Goal: Task Accomplishment & Management: Manage account settings

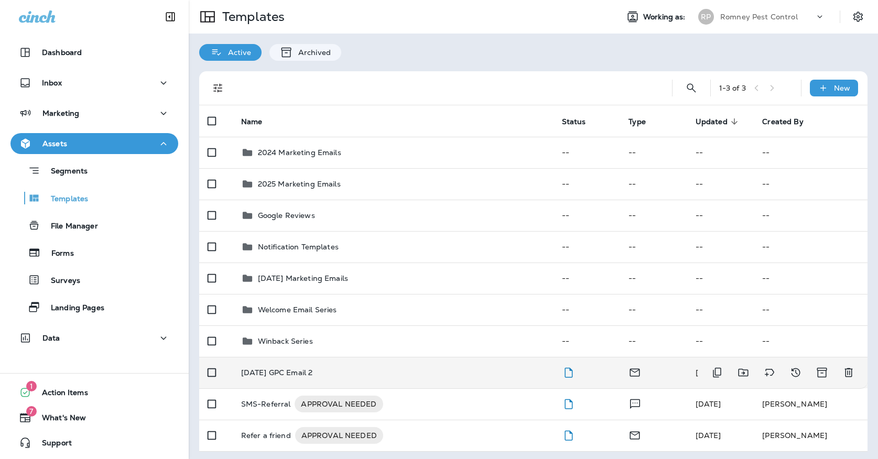
click at [346, 369] on div "[DATE] GPC Email 2" at bounding box center [393, 373] width 304 height 8
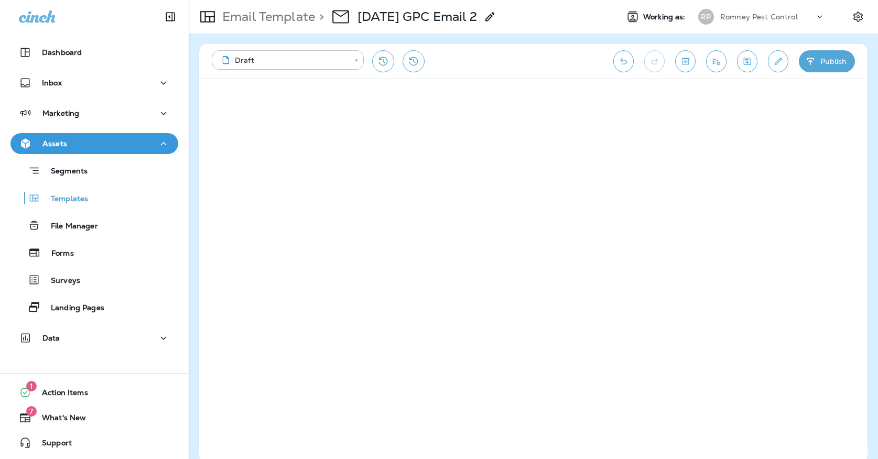
click at [753, 57] on icon "Save" at bounding box center [747, 61] width 11 height 10
click at [750, 67] on button "Save" at bounding box center [747, 61] width 20 height 22
click at [747, 57] on icon "Save" at bounding box center [747, 61] width 11 height 10
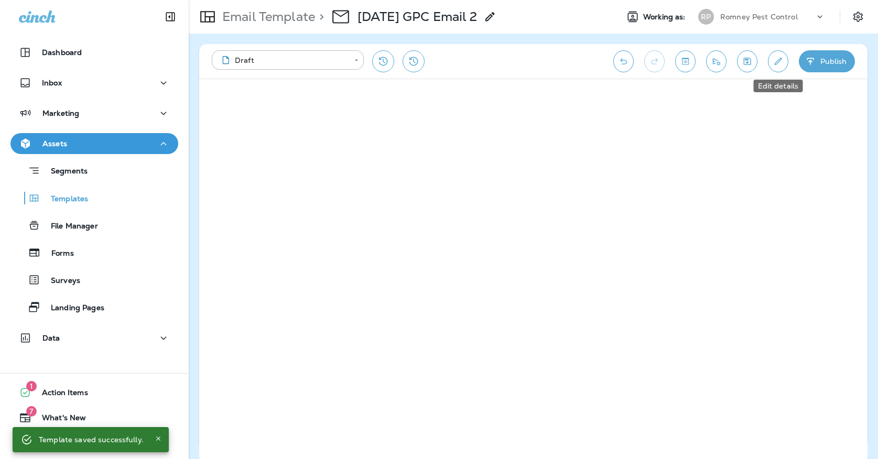
click at [774, 66] on icon "Edit details" at bounding box center [778, 61] width 11 height 10
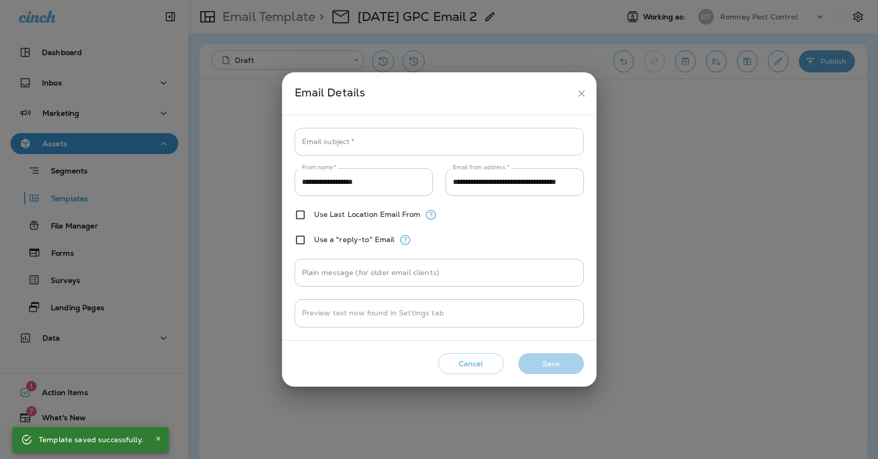
click at [417, 138] on input "Email subject   *" at bounding box center [439, 142] width 289 height 28
paste input "**********"
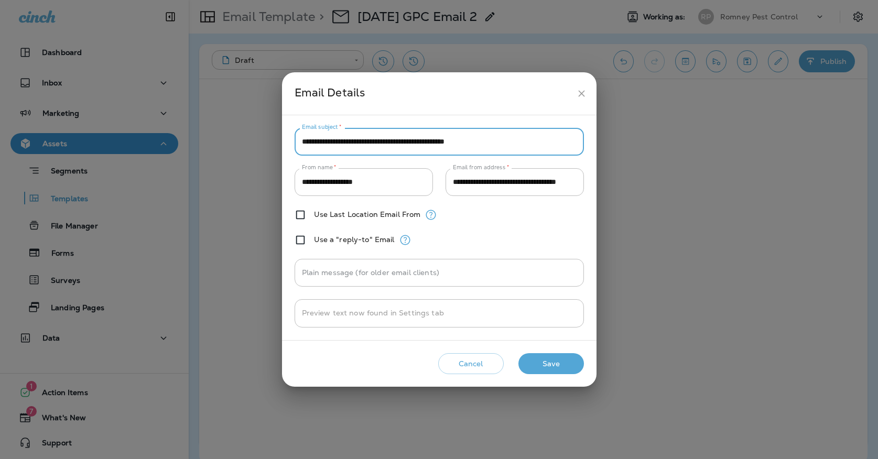
type input "**********"
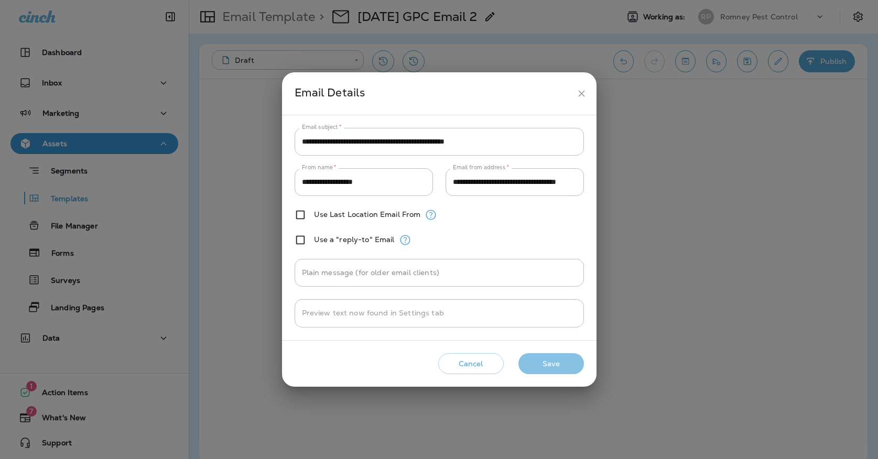
click at [567, 363] on button "Save" at bounding box center [552, 364] width 66 height 22
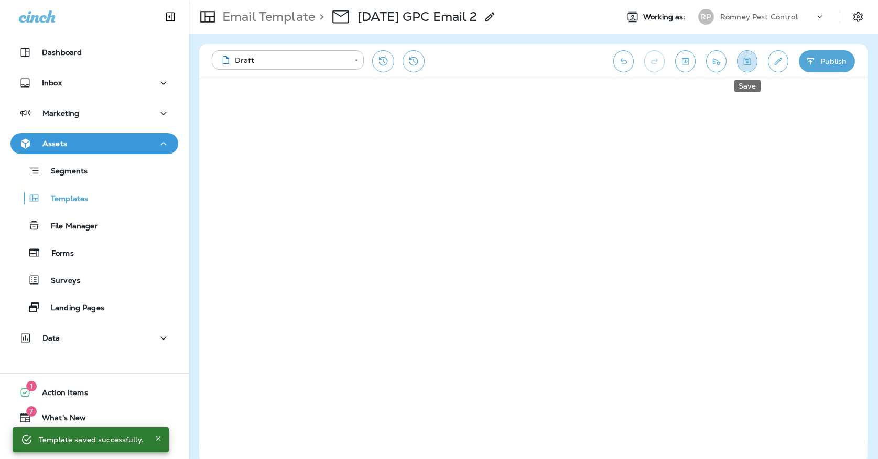
click at [751, 65] on icon "Save" at bounding box center [747, 61] width 7 height 7
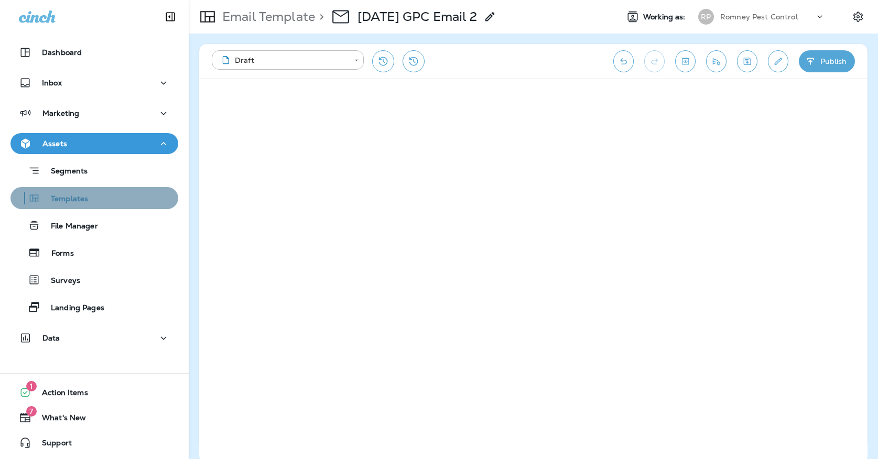
click at [122, 196] on div "Templates" at bounding box center [94, 198] width 159 height 16
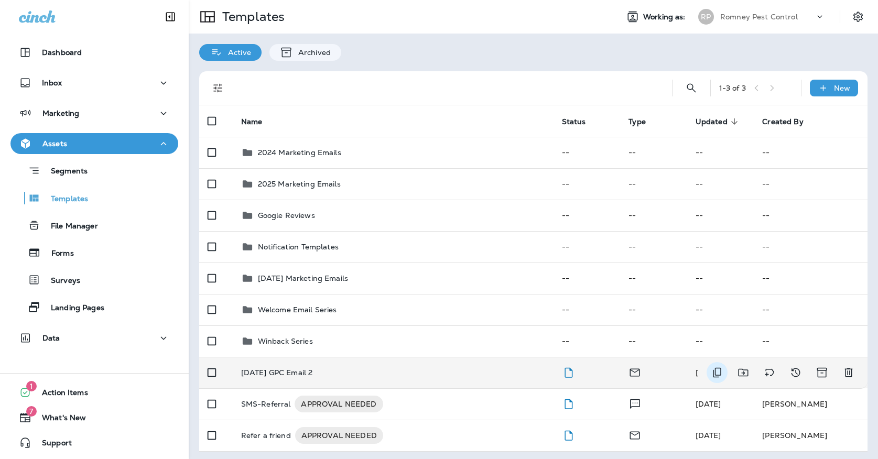
click at [717, 367] on icon "Duplicate" at bounding box center [717, 373] width 13 height 13
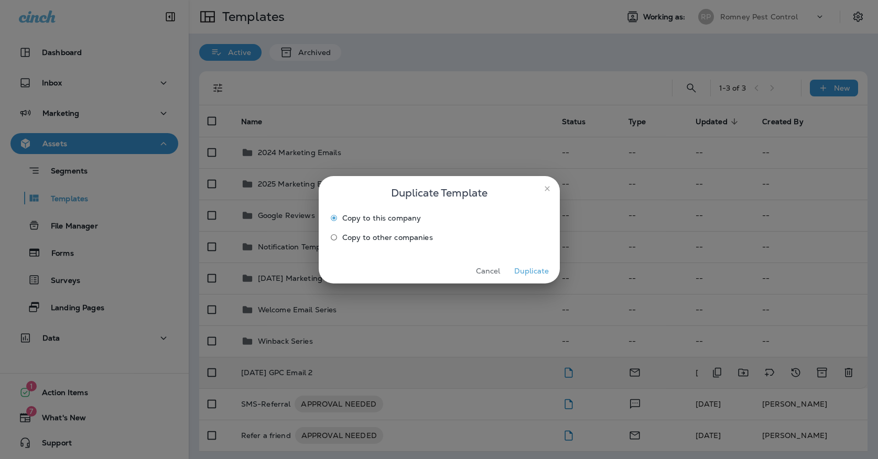
click at [388, 231] on label "Copy to other companies" at bounding box center [432, 237] width 213 height 17
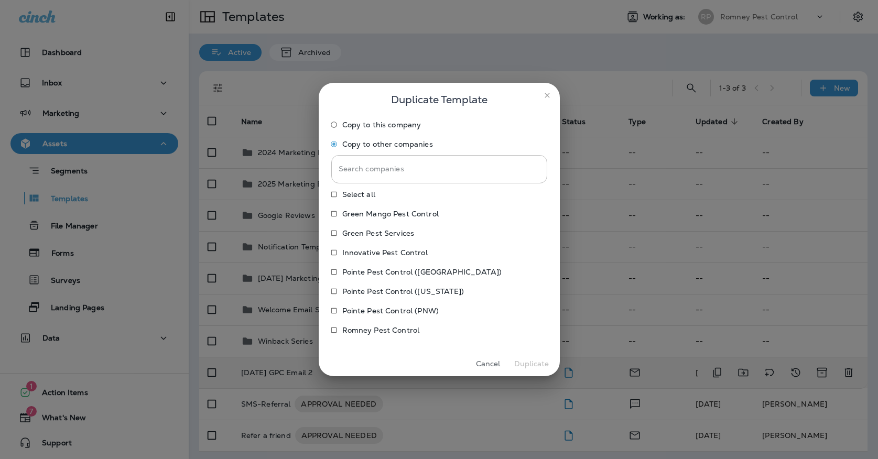
click at [395, 216] on p "Green Mango Pest Control" at bounding box center [390, 214] width 96 height 8
click at [390, 235] on p "Green Pest Services" at bounding box center [378, 233] width 72 height 8
click at [388, 254] on p "Innovative Pest Control" at bounding box center [384, 253] width 85 height 8
click at [381, 278] on label "Pointe Pest Control ([GEOGRAPHIC_DATA])" at bounding box center [432, 272] width 213 height 17
click at [381, 285] on label "Pointe Pest Control ([US_STATE])" at bounding box center [432, 291] width 213 height 17
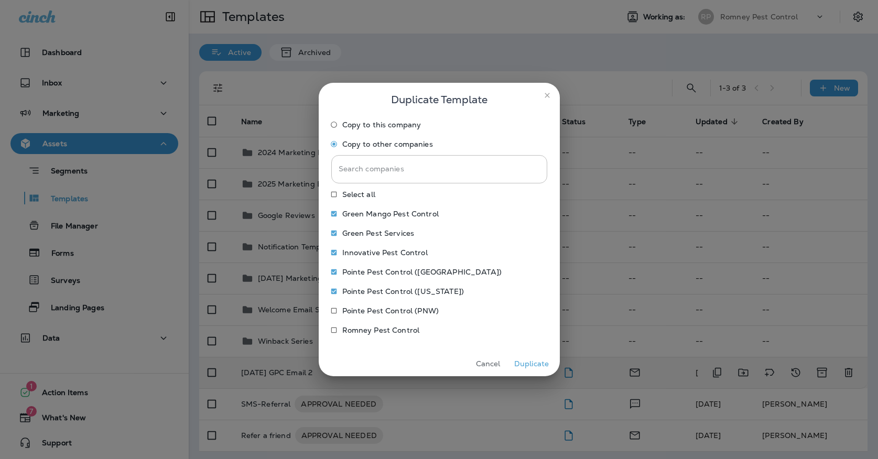
click at [379, 287] on p "Pointe Pest Control ([US_STATE])" at bounding box center [403, 291] width 122 height 8
click at [379, 276] on p "Pointe Pest Control ([GEOGRAPHIC_DATA])" at bounding box center [421, 272] width 159 height 8
click at [380, 307] on p "Pointe Pest Control (PNW)" at bounding box center [390, 311] width 97 height 8
click at [524, 368] on button "Duplicate" at bounding box center [531, 364] width 39 height 16
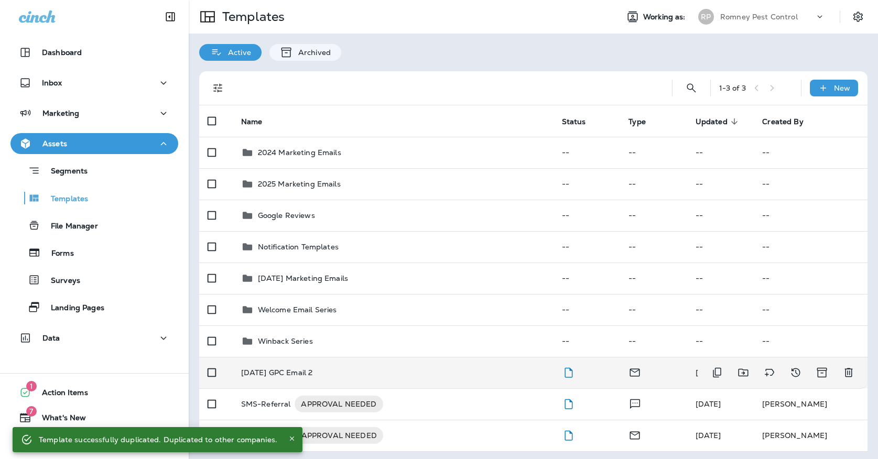
click at [326, 369] on div "[DATE] GPC Email 2" at bounding box center [393, 373] width 304 height 8
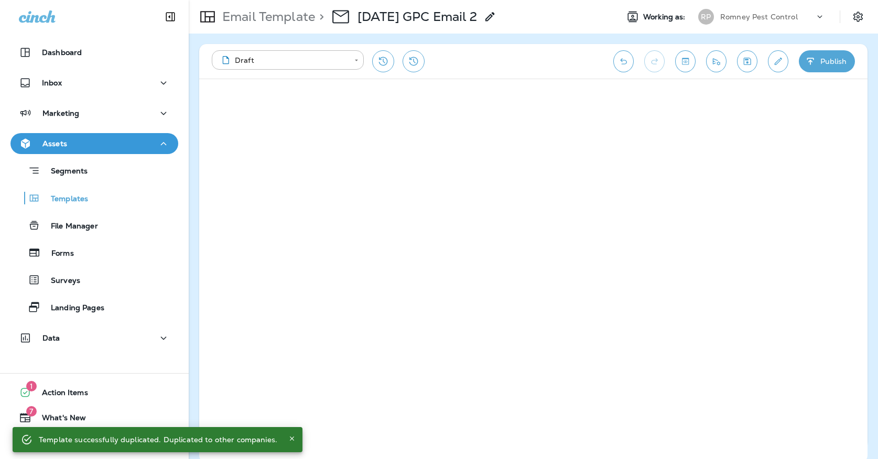
click at [742, 67] on button "Save" at bounding box center [747, 61] width 20 height 22
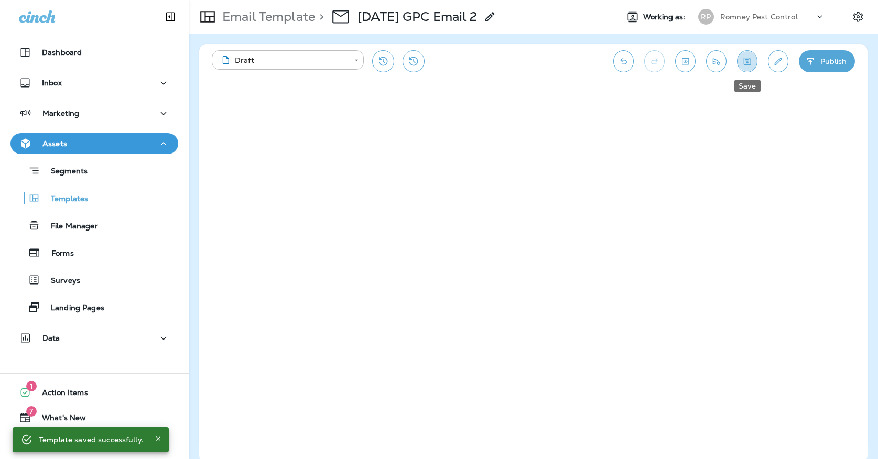
click at [747, 68] on button "Save" at bounding box center [747, 61] width 20 height 22
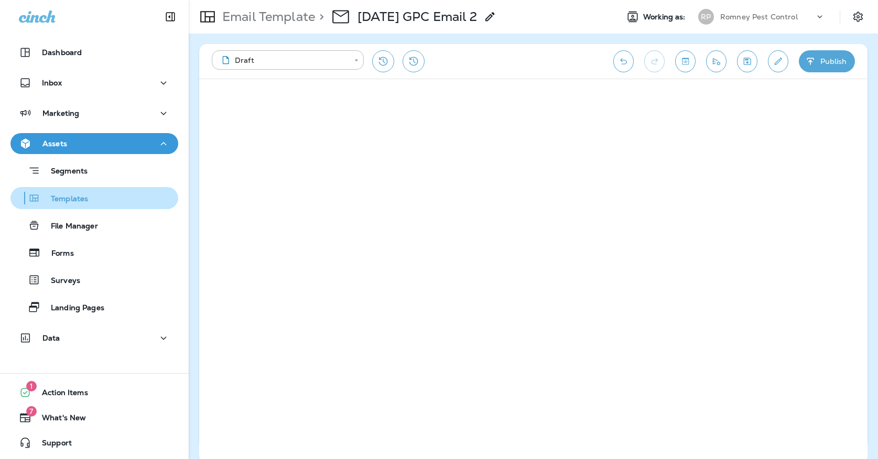
click at [74, 199] on p "Templates" at bounding box center [64, 200] width 48 height 10
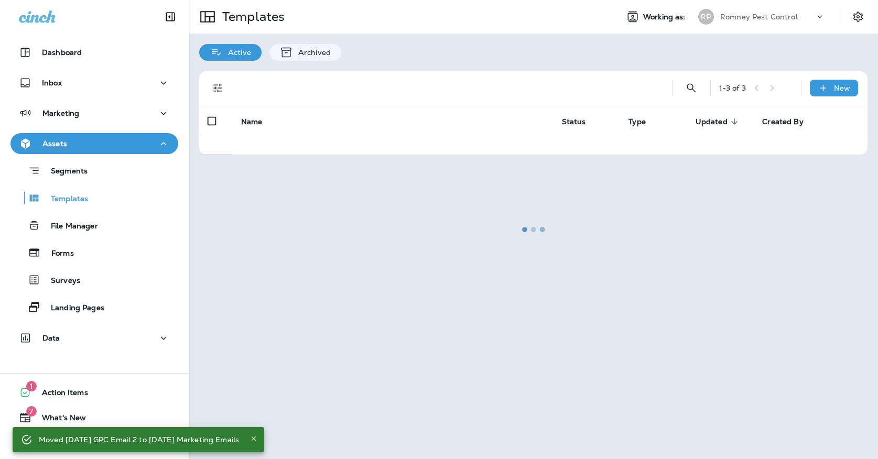
click at [772, 16] on div at bounding box center [533, 229] width 687 height 457
click at [763, 10] on div at bounding box center [533, 229] width 687 height 457
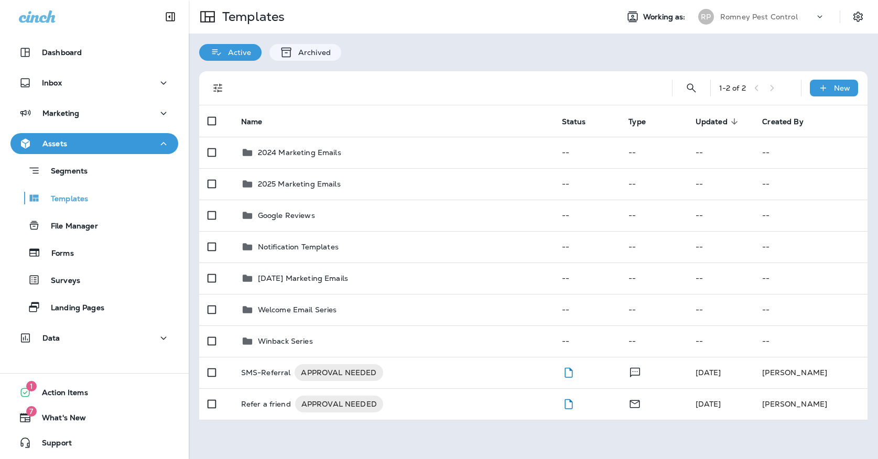
click at [733, 19] on p "Romney Pest Control" at bounding box center [760, 17] width 78 height 8
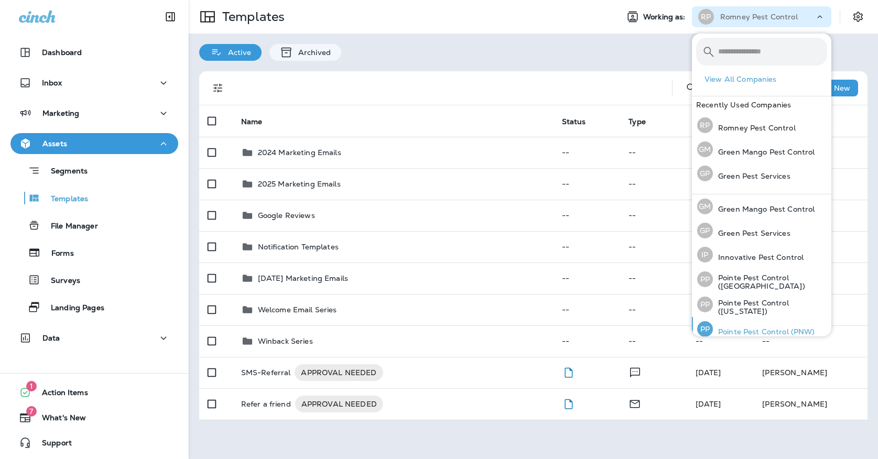
click at [740, 328] on p "Pointe Pest Control (PNW)" at bounding box center [764, 332] width 102 height 8
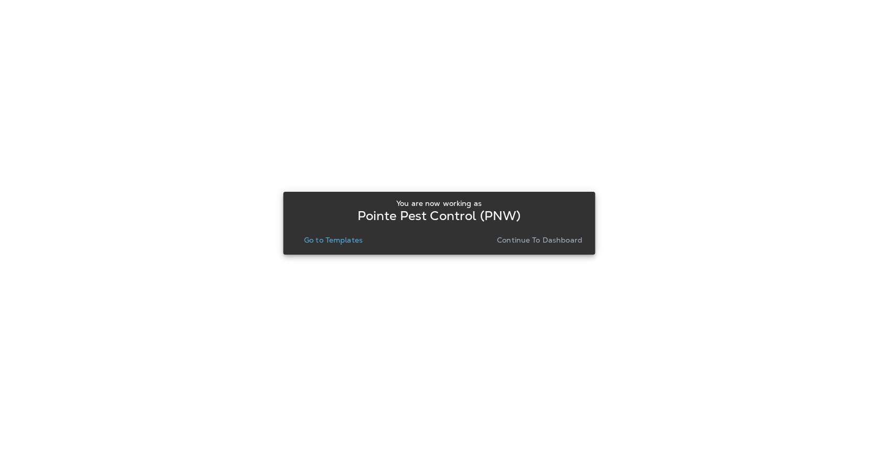
click at [336, 239] on p "Go to Templates" at bounding box center [333, 240] width 59 height 8
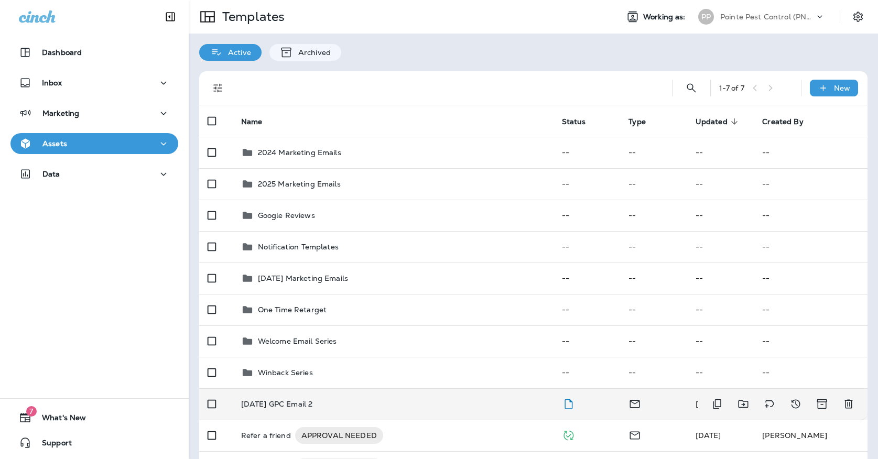
click at [381, 389] on td "[DATE] GPC Email 2" at bounding box center [393, 404] width 321 height 31
